Goal: Task Accomplishment & Management: Use online tool/utility

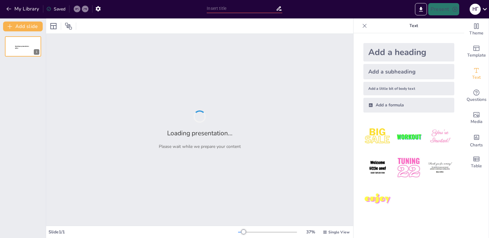
type input "Майбутнє штучного інтелекту: Виклики та можливості"
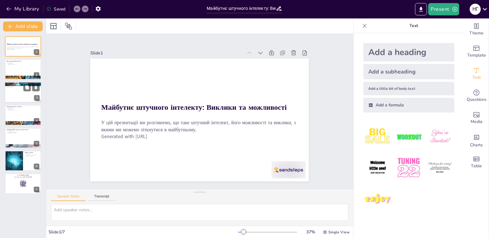
click at [10, 83] on p "Можливості штучного інтелекту" at bounding box center [22, 84] width 33 height 2
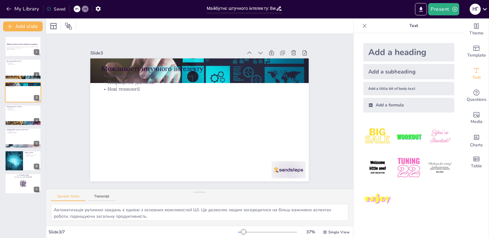
click at [18, 104] on div "Майбутнє штучного інтелекту: Виклики та можливості У цій презентації ми розглян…" at bounding box center [23, 115] width 46 height 158
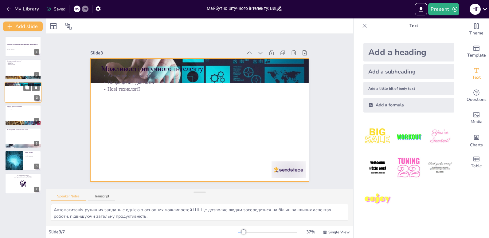
click at [22, 97] on div at bounding box center [23, 92] width 37 height 21
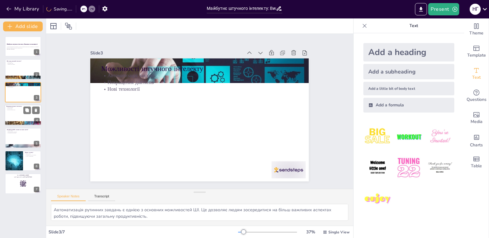
click at [21, 121] on div at bounding box center [23, 114] width 37 height 21
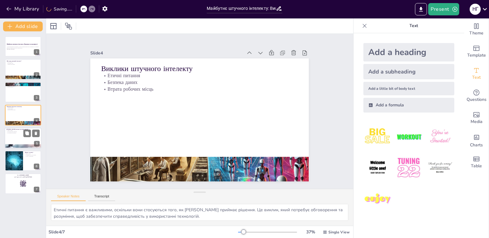
click at [20, 136] on div at bounding box center [23, 137] width 37 height 21
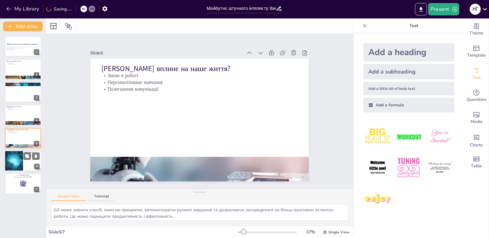
click at [22, 164] on div at bounding box center [13, 160] width 37 height 21
type textarea "Завершення презентації важливе, оскільки воно підсумовує обговорені теми та дяк…"
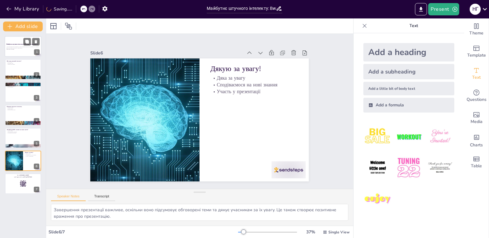
click at [18, 45] on strong "Майбутнє штучного інтелекту: Виклики та можливості" at bounding box center [21, 44] width 31 height 2
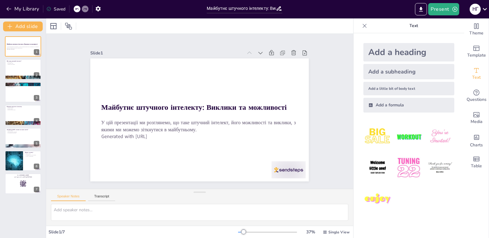
click at [363, 28] on div at bounding box center [365, 26] width 10 height 10
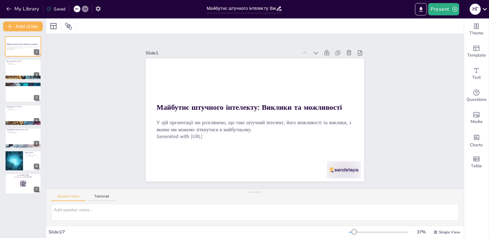
drag, startPoint x: 98, startPoint y: 8, endPoint x: 95, endPoint y: 8, distance: 3.4
click at [95, 8] on icon "button" at bounding box center [98, 9] width 6 height 6
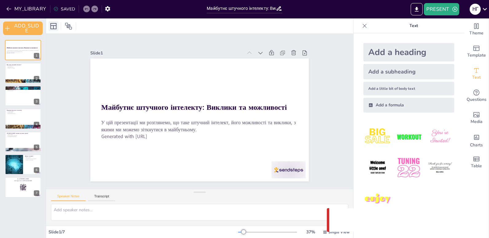
click at [54, 27] on icon at bounding box center [53, 25] width 7 height 7
click at [264, 28] on div at bounding box center [199, 25] width 307 height 15
click at [19, 192] on div at bounding box center [23, 187] width 37 height 21
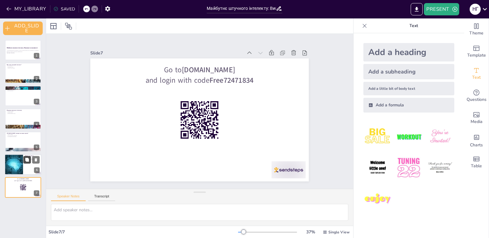
click at [29, 161] on icon at bounding box center [27, 160] width 4 height 4
type textarea "Завершення презентації важливе, оскільки воно підсумовує обговорені теми та дяк…"
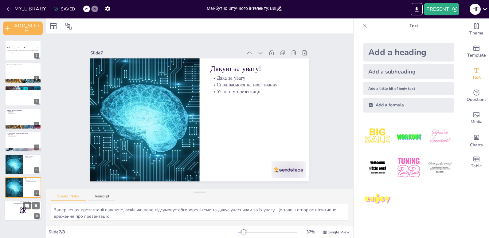
click at [20, 210] on rect at bounding box center [20, 210] width 0 height 0
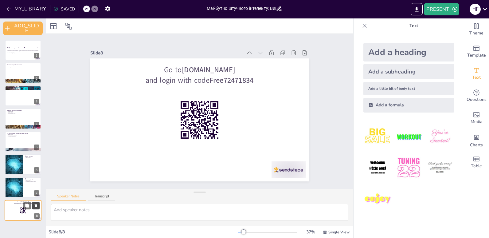
click at [38, 207] on button at bounding box center [35, 204] width 7 height 7
type textarea "Завершення презентації важливе, оскільки воно підсумовує обговорені теми та дяк…"
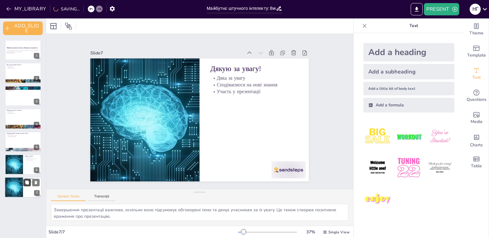
click at [25, 182] on icon at bounding box center [27, 182] width 4 height 4
click at [36, 204] on icon at bounding box center [36, 205] width 2 height 3
click at [21, 56] on div at bounding box center [23, 50] width 37 height 21
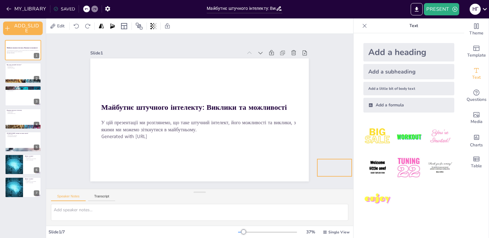
drag, startPoint x: 272, startPoint y: 169, endPoint x: 322, endPoint y: 166, distance: 50.1
click at [33, 73] on div at bounding box center [23, 73] width 37 height 21
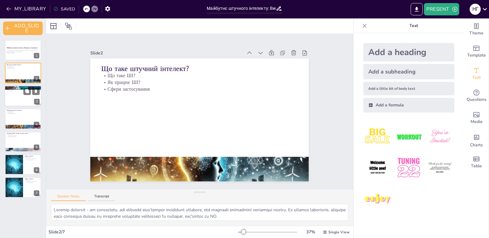
click at [15, 102] on div at bounding box center [23, 95] width 37 height 21
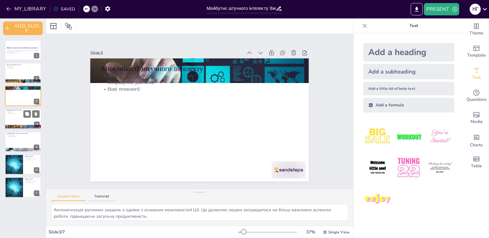
click at [13, 121] on div at bounding box center [23, 118] width 37 height 21
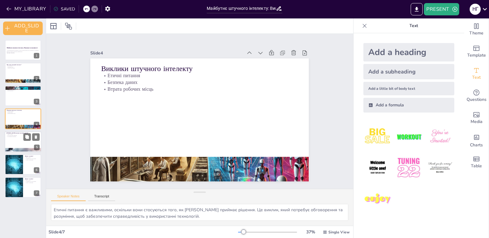
click at [17, 144] on div at bounding box center [23, 141] width 37 height 21
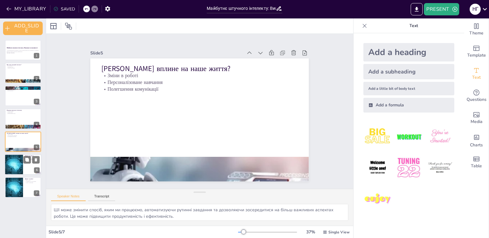
click at [18, 163] on div at bounding box center [13, 164] width 37 height 21
type textarea "Завершення презентації важливе, оскільки воно підсумовує обговорені теми та дяк…"
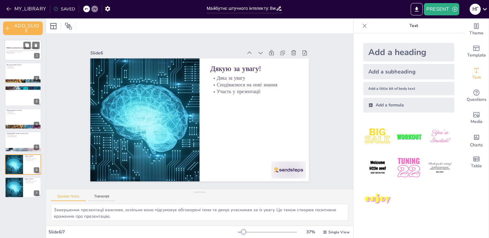
click at [21, 54] on div at bounding box center [23, 50] width 37 height 21
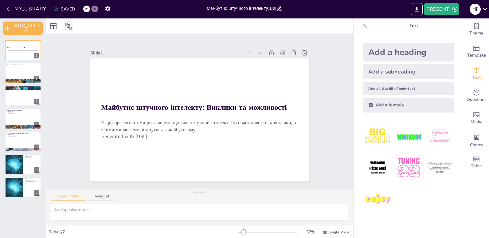
click at [65, 27] on icon at bounding box center [68, 25] width 7 height 7
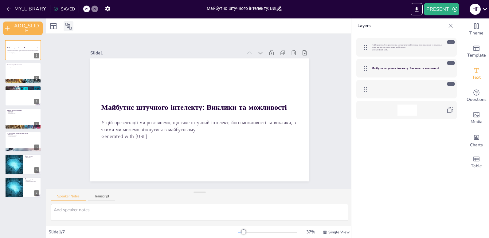
click at [65, 27] on icon at bounding box center [68, 25] width 7 height 7
drag, startPoint x: 483, startPoint y: 8, endPoint x: 383, endPoint y: 175, distance: 195.0
click at [383, 175] on div "У цій презентації ми розглянемо, що таке штучний інтелект, його можливості та в…" at bounding box center [406, 144] width 110 height 223
click at [12, 8] on icon "button" at bounding box center [9, 9] width 6 height 6
click at [62, 9] on div "SAVED" at bounding box center [63, 9] width 21 height 6
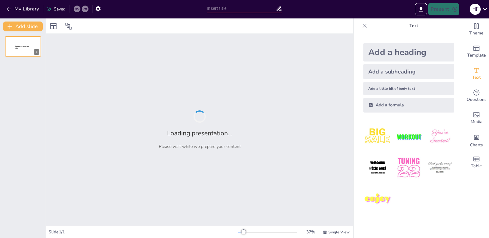
type input "Майбутнє штучного інтелекту: Виклики та можливості"
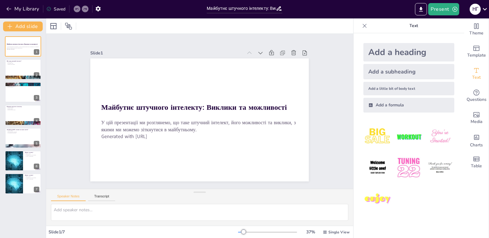
click at [174, 47] on div "Slide 1" at bounding box center [223, 58] width 203 height 97
click at [180, 41] on div "Slide 1 Майбутнє штучного інтелекту: Виклики та можливості У цій презентації ми…" at bounding box center [199, 111] width 259 height 230
click at [33, 71] on div at bounding box center [23, 69] width 37 height 21
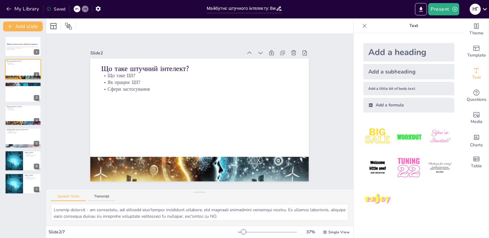
drag, startPoint x: 14, startPoint y: 1, endPoint x: 383, endPoint y: 18, distance: 369.8
click at [360, 20] on div "Document fonts Akatab Recently used Akatab Popular fonts Lato Montserrat Open S…" at bounding box center [244, 127] width 489 height 219
drag, startPoint x: 415, startPoint y: 8, endPoint x: 421, endPoint y: 8, distance: 6.1
click at [421, 8] on div at bounding box center [421, 9] width 14 height 12
click at [421, 8] on icon "Export to PowerPoint" at bounding box center [421, 9] width 4 height 5
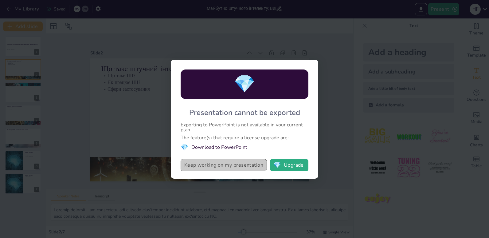
click at [257, 164] on button "Keep working on my presentation" at bounding box center [224, 165] width 86 height 12
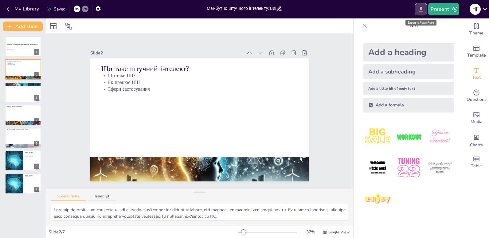
drag, startPoint x: 420, startPoint y: 9, endPoint x: 421, endPoint y: 6, distance: 3.8
click at [421, 6] on button "Export to PowerPoint" at bounding box center [421, 9] width 12 height 12
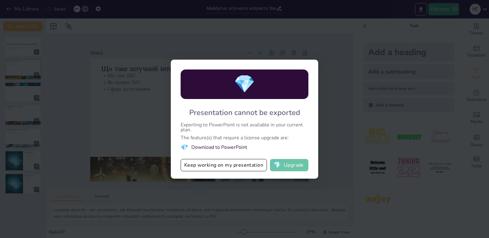
click at [294, 167] on button "💎 Upgrade" at bounding box center [289, 165] width 38 height 12
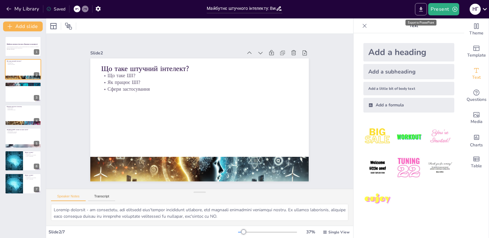
click at [421, 12] on icon "Export to PowerPoint" at bounding box center [421, 9] width 6 height 6
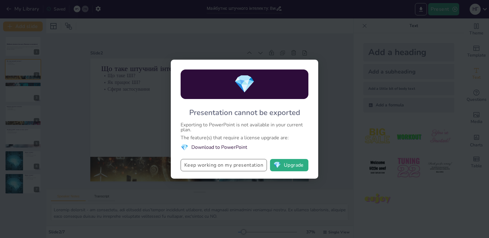
click at [212, 166] on button "Keep working on my presentation" at bounding box center [224, 165] width 86 height 12
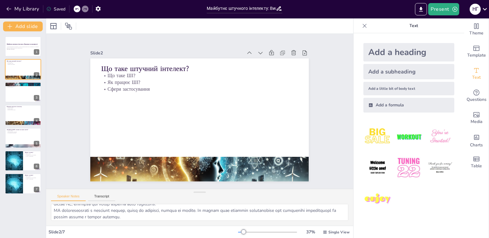
scroll to position [27, 0]
click at [22, 95] on div at bounding box center [23, 92] width 37 height 21
type textarea "Автоматизація рутинних завдань є однією з основних можливостей ШІ. Це дозволяє …"
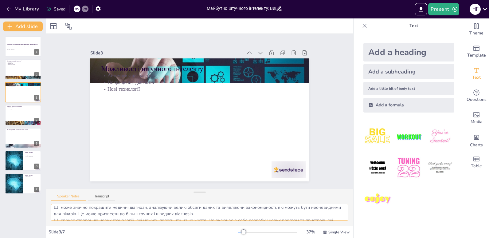
scroll to position [15, 0]
click at [338, 207] on textarea "Автоматизація рутинних завдань є однією з основних можливостей ШІ. Це дозволяє …" at bounding box center [199, 212] width 297 height 17
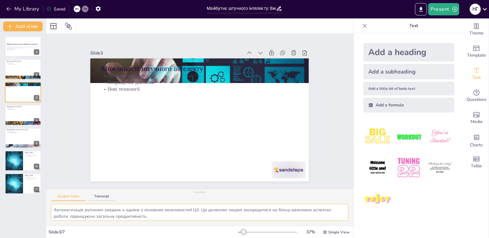
drag, startPoint x: 338, startPoint y: 207, endPoint x: 339, endPoint y: 196, distance: 11.7
click at [338, 199] on div "Speaker Notes Transcript Автоматизація рутинних завдань є однією з основних мож…" at bounding box center [199, 207] width 307 height 37
click at [340, 181] on div "Slide 1 Майбутнє штучного інтелекту: Виклики та можливості У цій презентації ми…" at bounding box center [199, 111] width 339 height 306
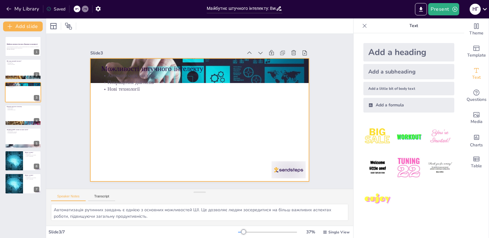
click at [224, 142] on div at bounding box center [197, 119] width 239 height 165
click at [226, 100] on div at bounding box center [197, 119] width 246 height 184
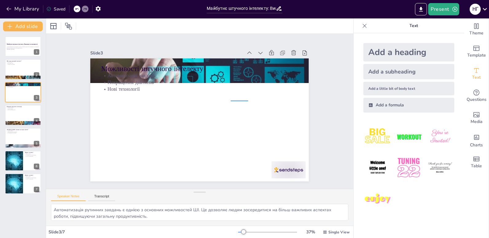
drag, startPoint x: 248, startPoint y: 100, endPoint x: 224, endPoint y: 100, distance: 24.0
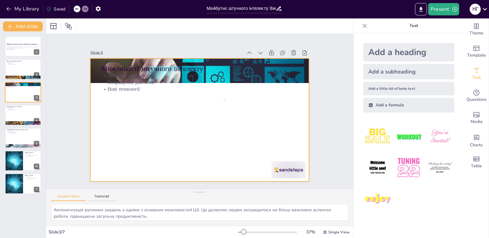
drag, startPoint x: 224, startPoint y: 100, endPoint x: 220, endPoint y: 99, distance: 3.4
click at [215, 99] on div at bounding box center [194, 117] width 244 height 237
click at [443, 28] on p "Text" at bounding box center [413, 25] width 88 height 15
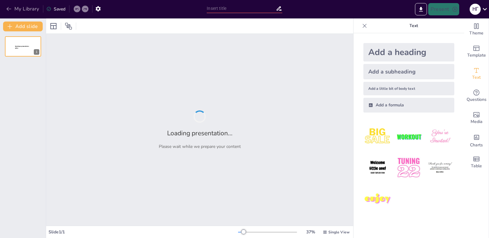
click at [11, 8] on icon "button" at bounding box center [9, 9] width 6 height 6
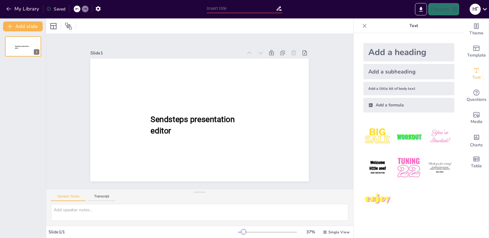
type input "Розмова про Штучний Інтелект: Вітання та Завершення"
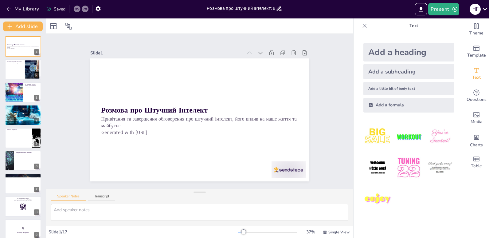
checkbox input "true"
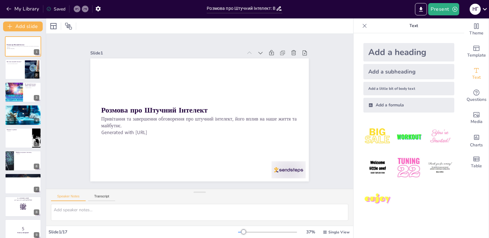
checkbox input "true"
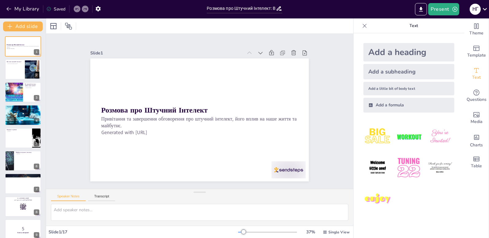
checkbox input "true"
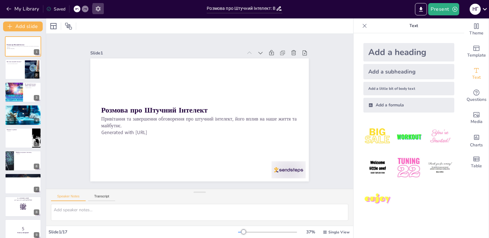
click at [94, 7] on button "button" at bounding box center [97, 8] width 11 height 11
click at [98, 8] on icon "button" at bounding box center [97, 8] width 5 height 5
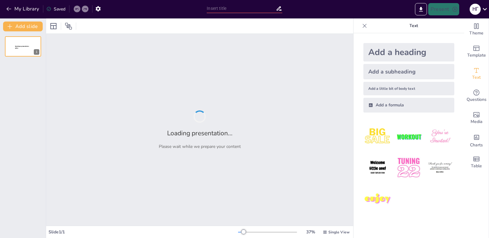
type input "Розмова про Штучний Інтелект: Вітання та Завершення"
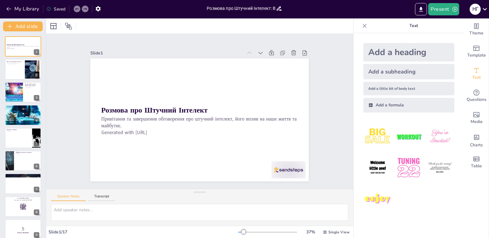
click at [257, 8] on input "Розмова про Штучний Інтелект: Вітання та Завершення" at bounding box center [241, 8] width 69 height 9
click at [277, 8] on icon at bounding box center [279, 8] width 6 height 6
click at [279, 9] on icon at bounding box center [279, 8] width 6 height 6
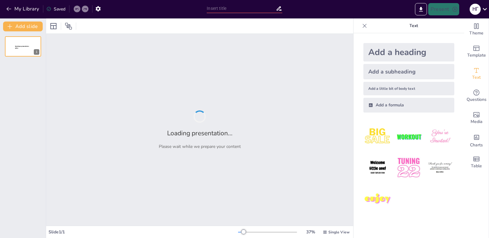
type input "Розмова про Штучний Інтелект: Вітання та Завершення"
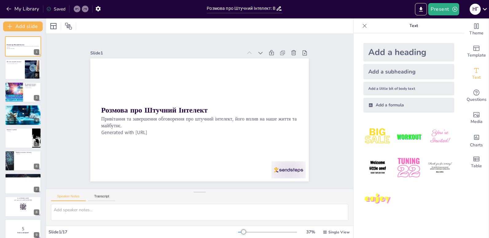
checkbox input "true"
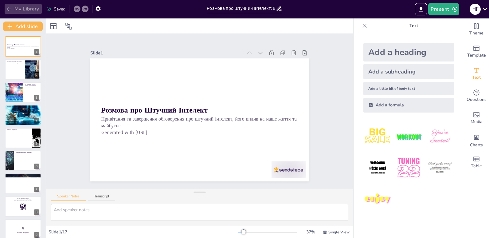
click at [5, 8] on button "My Library" at bounding box center [23, 9] width 37 height 10
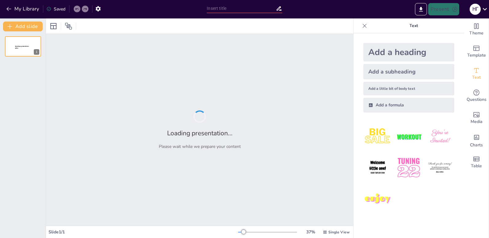
type input "Майбутнє штучного інтелекту: Виклики та можливості"
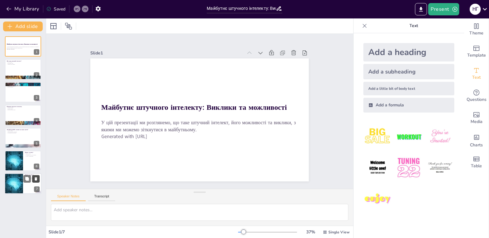
click at [35, 179] on icon at bounding box center [36, 178] width 2 height 3
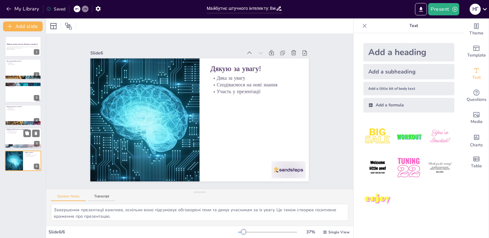
click at [14, 140] on div at bounding box center [23, 137] width 37 height 21
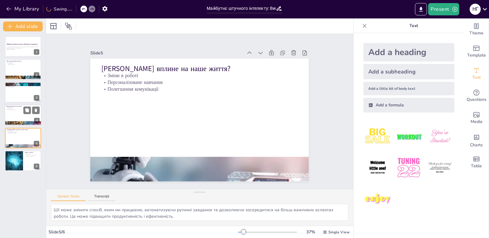
click at [17, 116] on div at bounding box center [23, 114] width 37 height 21
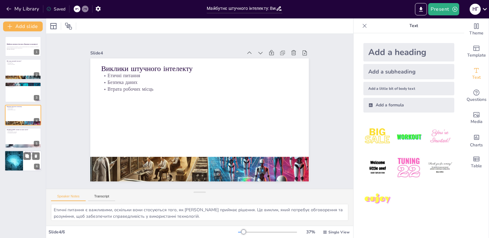
click at [14, 154] on div at bounding box center [13, 160] width 37 height 21
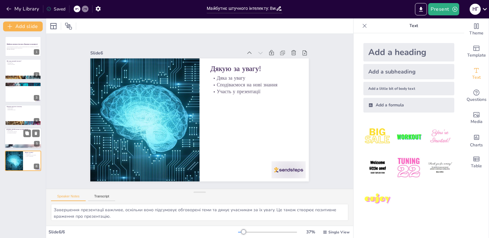
click at [19, 140] on div at bounding box center [23, 137] width 37 height 21
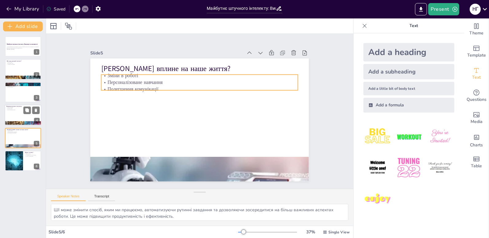
click at [23, 122] on div at bounding box center [23, 123] width 37 height 21
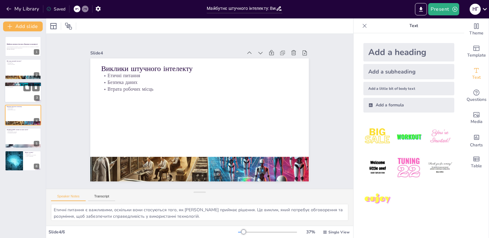
click at [22, 90] on div at bounding box center [23, 92] width 37 height 21
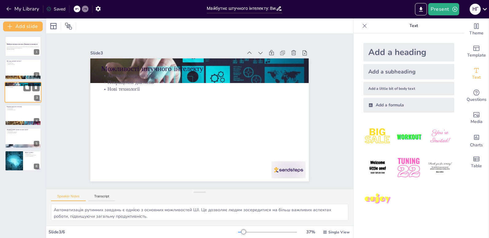
click at [22, 90] on div at bounding box center [23, 92] width 37 height 21
click at [20, 76] on div at bounding box center [23, 77] width 37 height 21
type textarea "Штучний інтелект - це технологія, яка дозволяє комп'ютерам виконувати завдання,…"
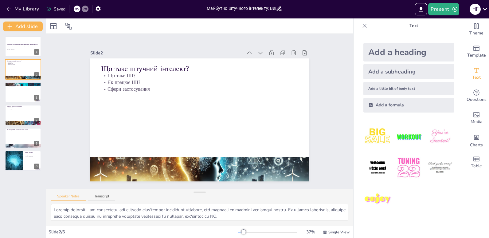
click at [358, 138] on div at bounding box center [408, 167] width 101 height 101
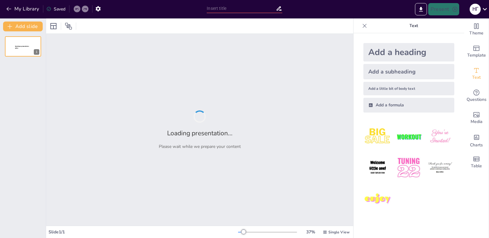
type input "Майбутнє штучного інтелекту: Виклики та можливості"
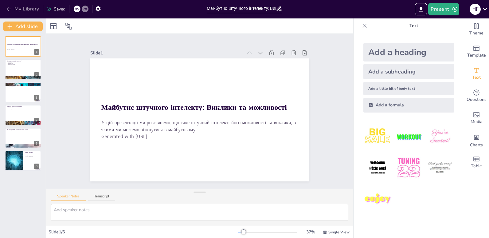
click at [6, 11] on icon "button" at bounding box center [9, 9] width 6 height 6
click at [13, 10] on button "My Library" at bounding box center [23, 9] width 37 height 10
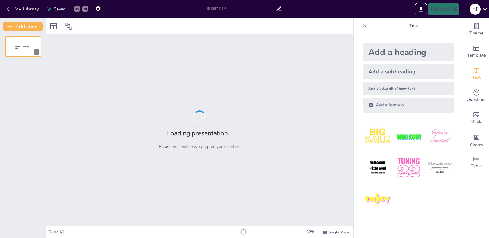
type input "Розмова про Штучний Інтелект: Вітання та Завершення"
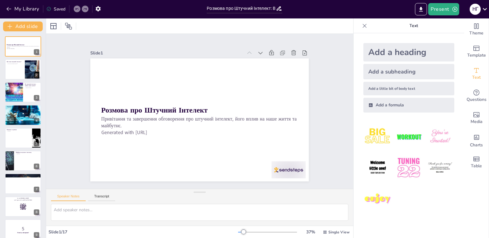
checkbox input "true"
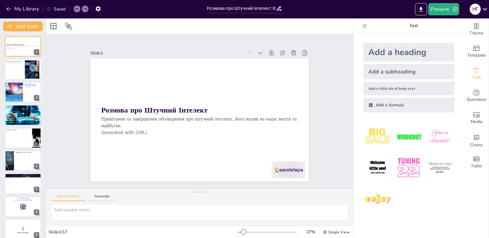
checkbox input "true"
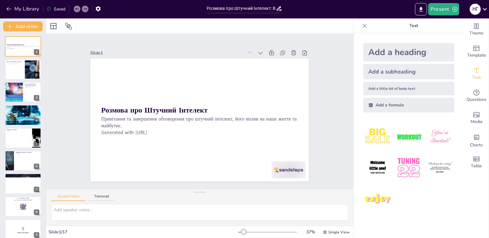
checkbox input "true"
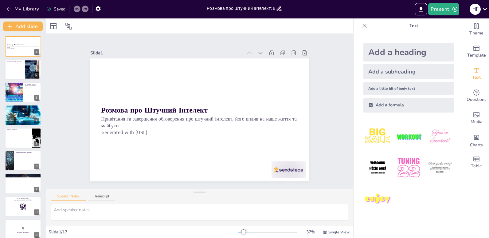
checkbox input "true"
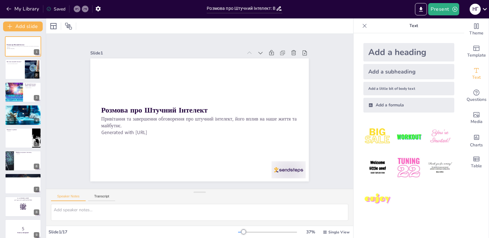
checkbox input "true"
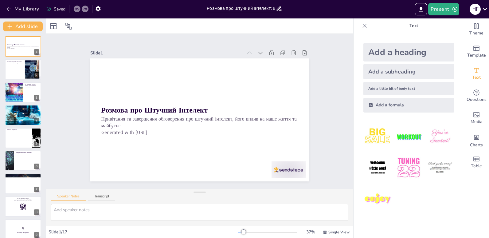
checkbox input "true"
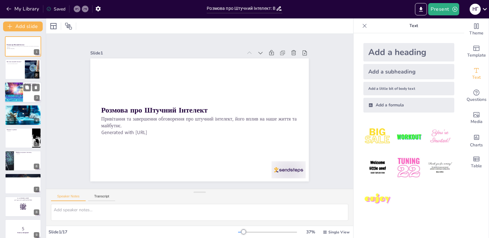
checkbox input "true"
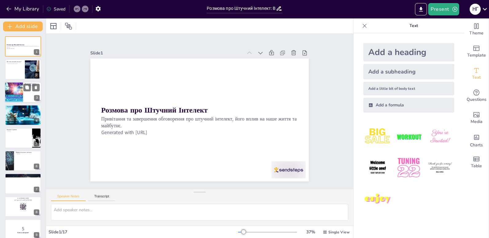
checkbox input "true"
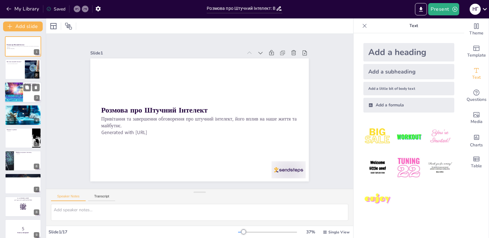
checkbox input "true"
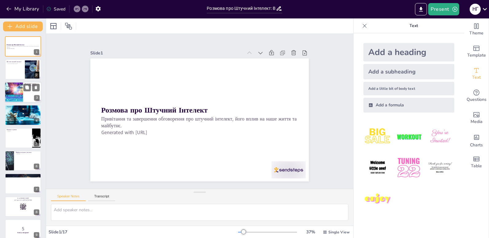
checkbox input "true"
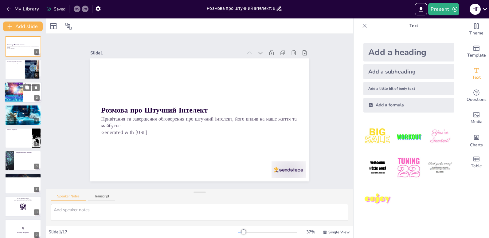
click at [23, 97] on div at bounding box center [23, 92] width 37 height 21
checkbox input "true"
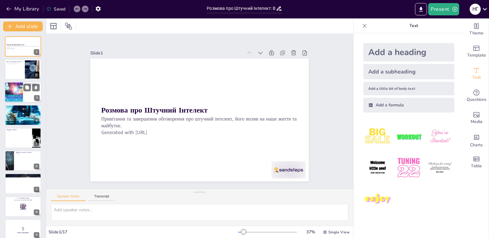
checkbox input "true"
type textarea "Штучний інтелект вже впливає на багато аспектів нашого повсякденного життя. Це …"
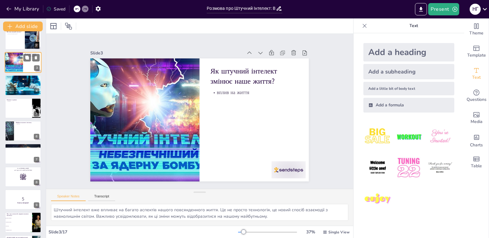
checkbox input "true"
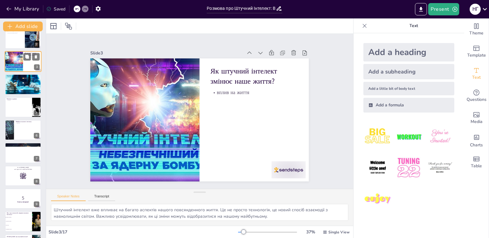
click at [23, 97] on div "Виклики та ризики виклики 5" at bounding box center [23, 107] width 36 height 20
checkbox input "true"
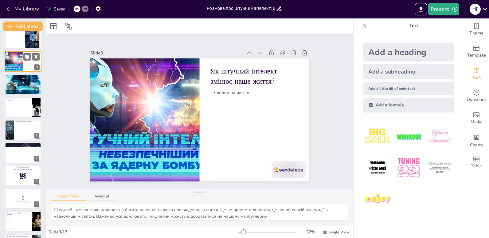
checkbox input "true"
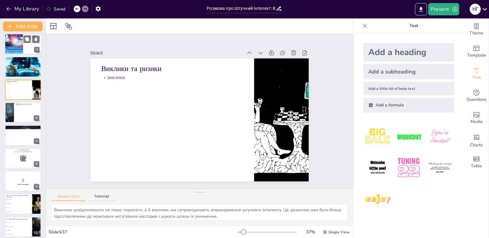
click at [23, 104] on button at bounding box center [26, 107] width 7 height 7
click at [23, 102] on div at bounding box center [23, 112] width 36 height 20
type textarea "Розуміння майбутнього штучного інтелекту допоможе нам краще підготуватися до зм…"
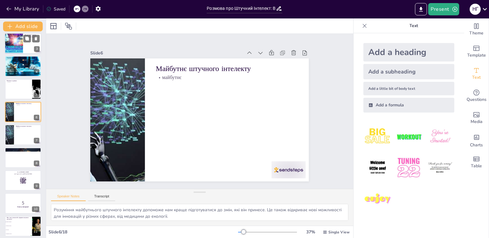
checkbox input "true"
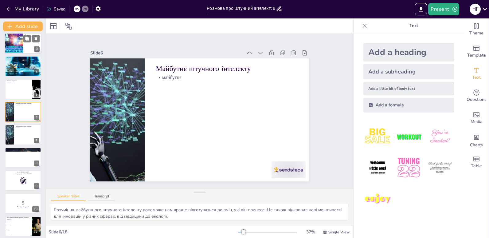
checkbox input "true"
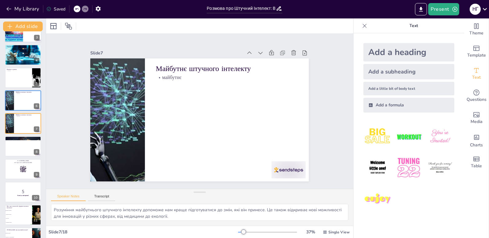
checkbox input "true"
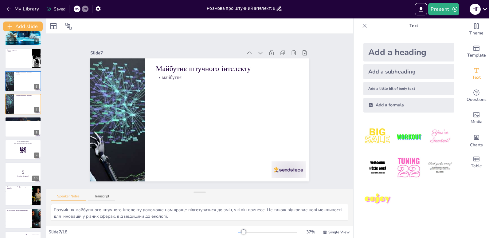
checkbox input "true"
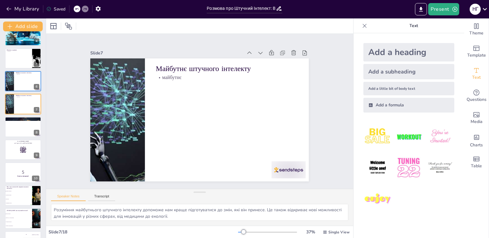
click at [23, 97] on button at bounding box center [26, 98] width 7 height 7
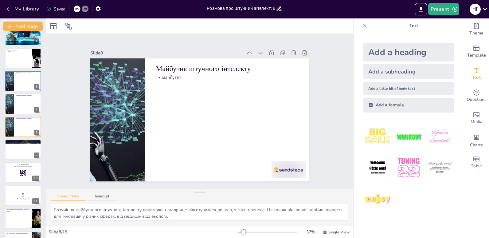
checkbox input "true"
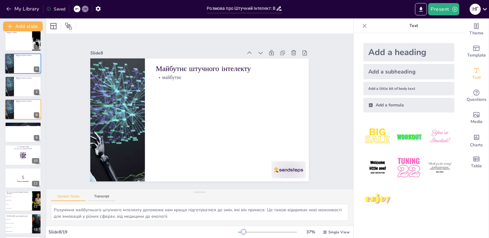
checkbox input "true"
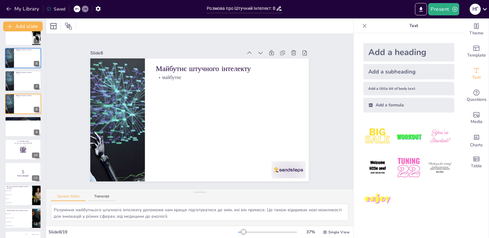
click at [23, 97] on button at bounding box center [26, 98] width 7 height 7
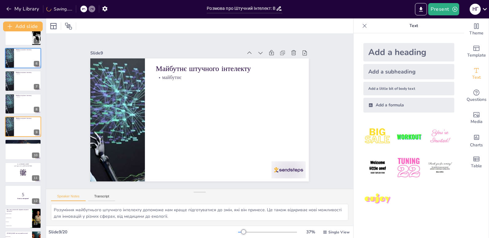
checkbox input "true"
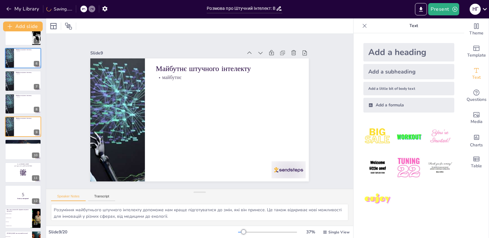
checkbox input "true"
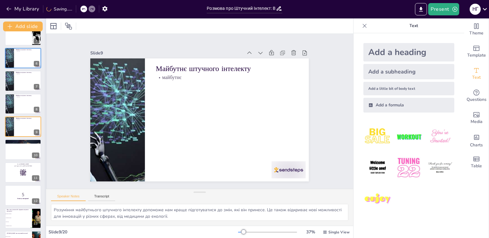
scroll to position [95, 0]
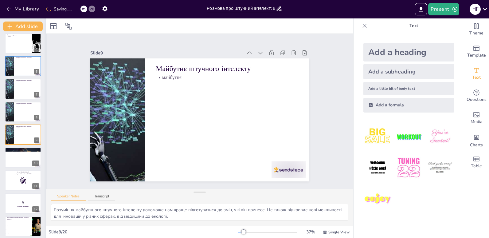
checkbox input "true"
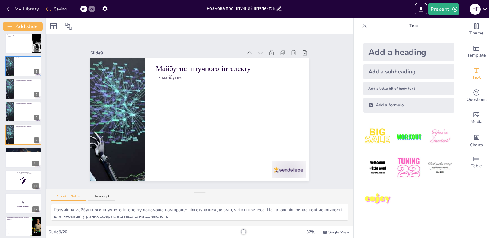
checkbox input "true"
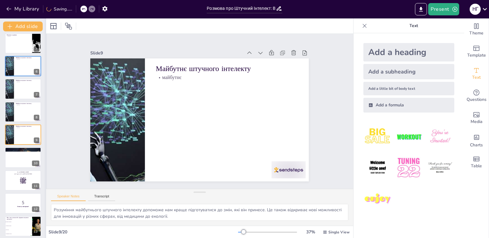
checkbox input "true"
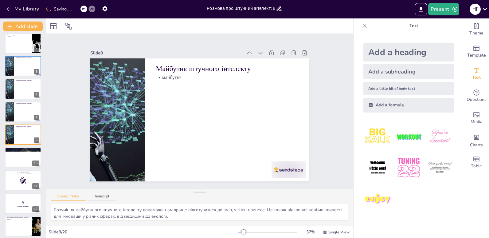
checkbox input "true"
